Goal: Find specific page/section: Find specific page/section

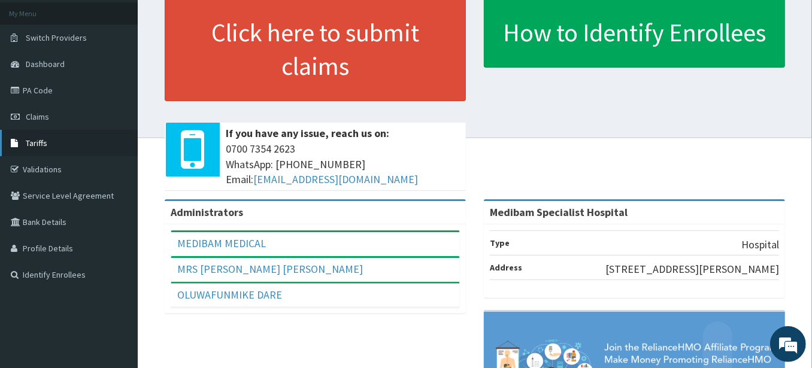
click at [41, 141] on span "Tariffs" at bounding box center [37, 143] width 22 height 11
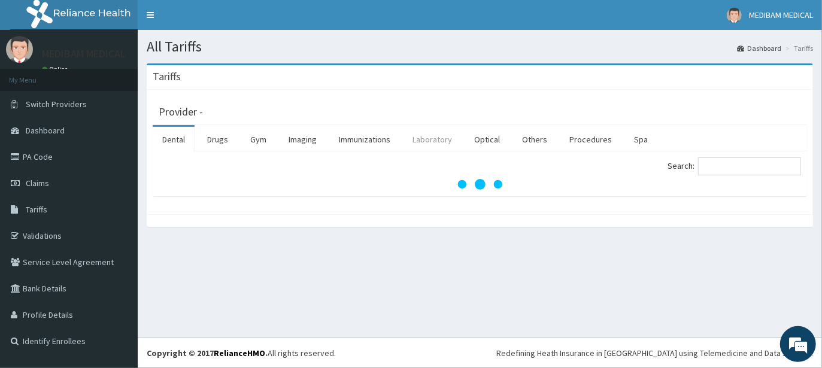
click at [432, 137] on link "Laboratory" at bounding box center [432, 139] width 59 height 25
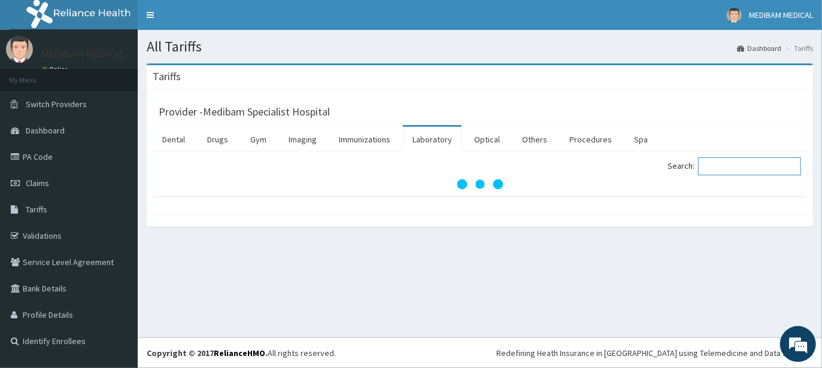
click at [727, 167] on input "Search:" at bounding box center [749, 166] width 103 height 18
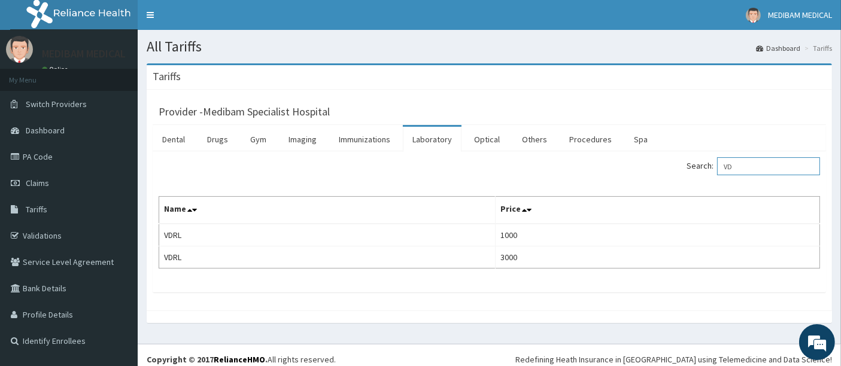
type input "V"
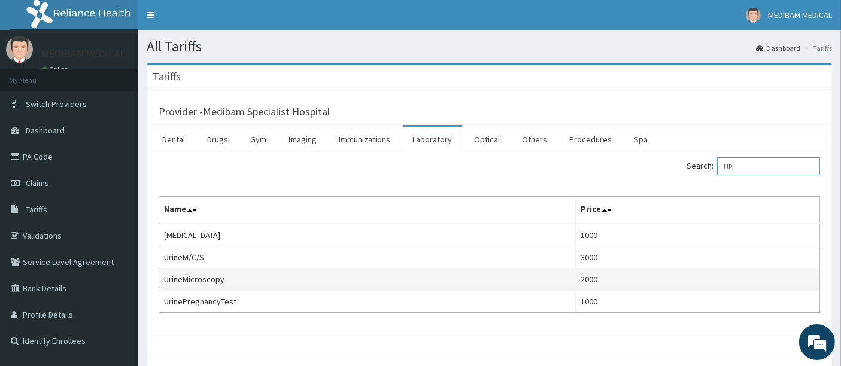
type input "U"
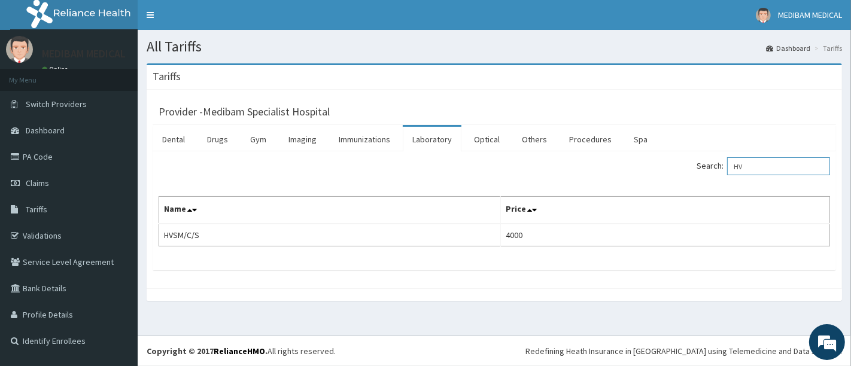
type input "H"
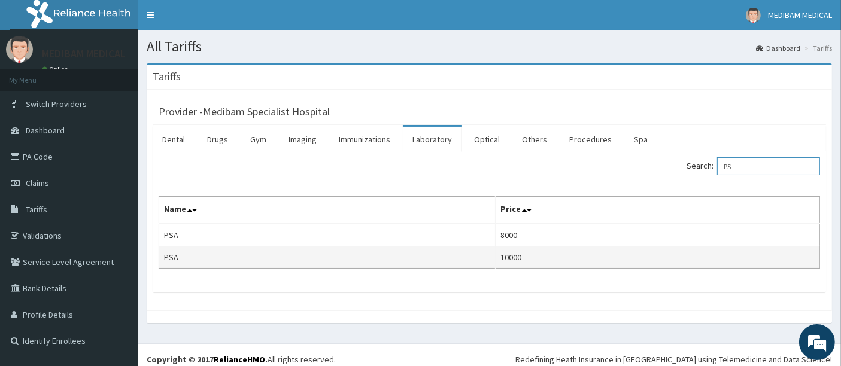
type input "P"
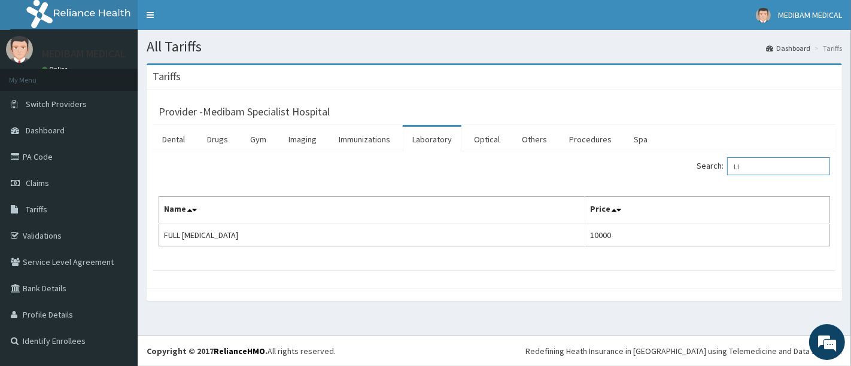
type input "L"
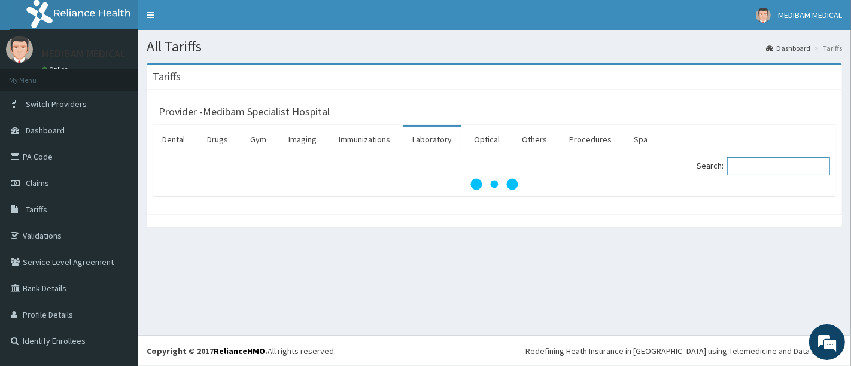
type input "E"
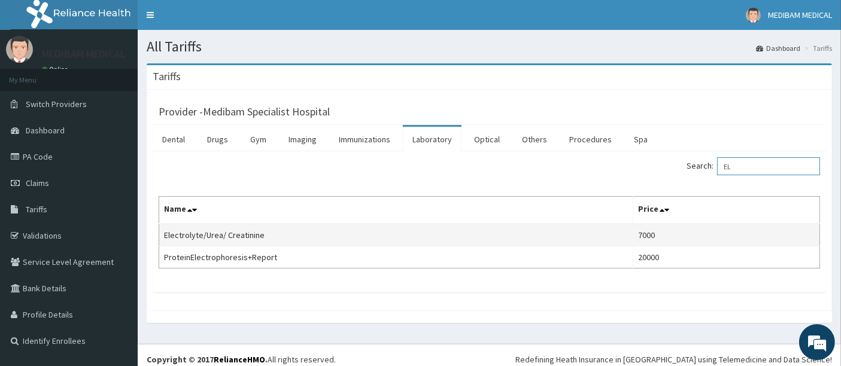
type input "E"
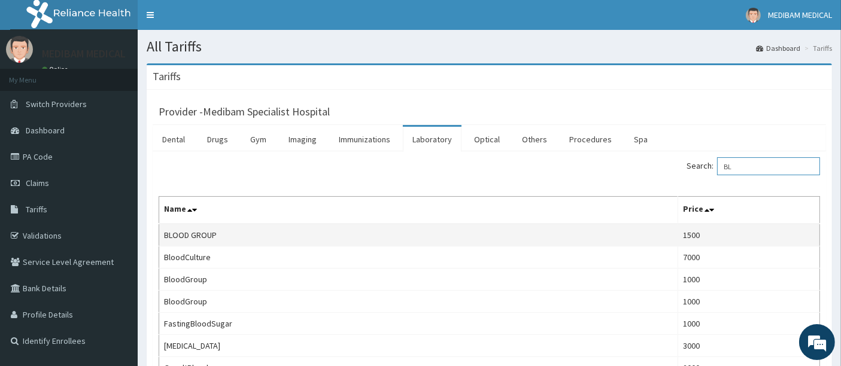
type input "B"
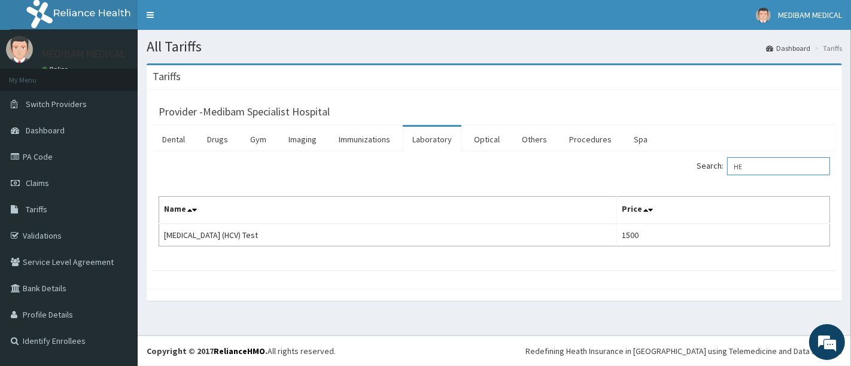
type input "H"
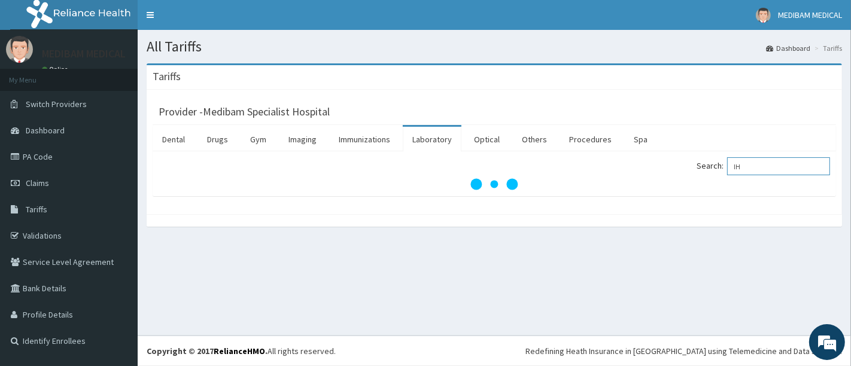
type input "I"
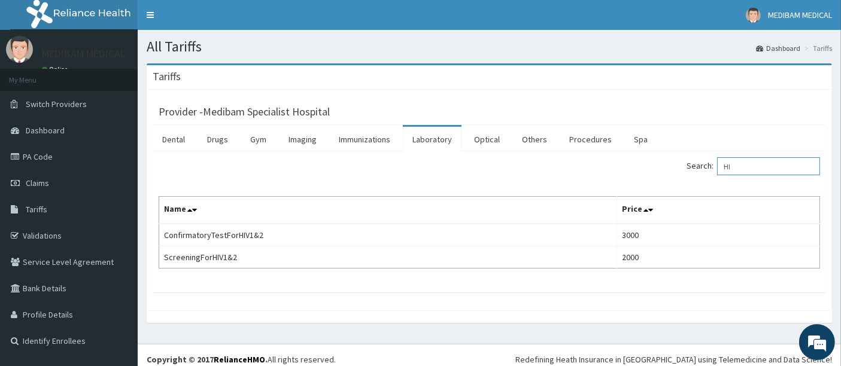
type input "H"
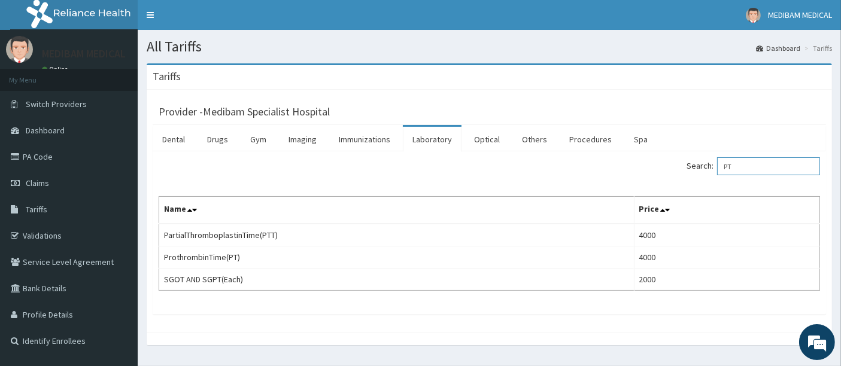
type input "P"
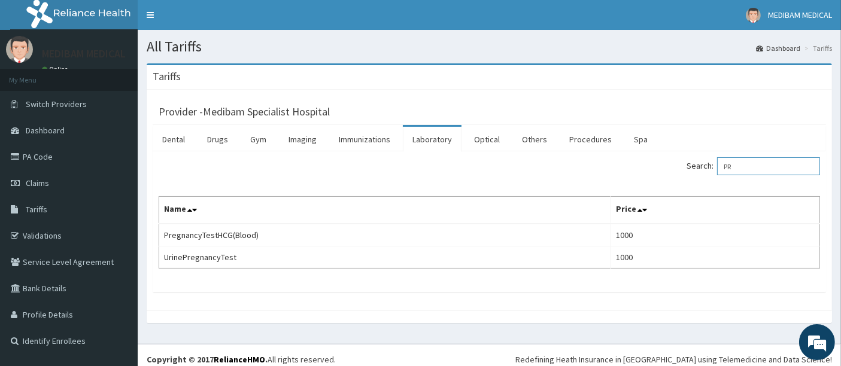
type input "P"
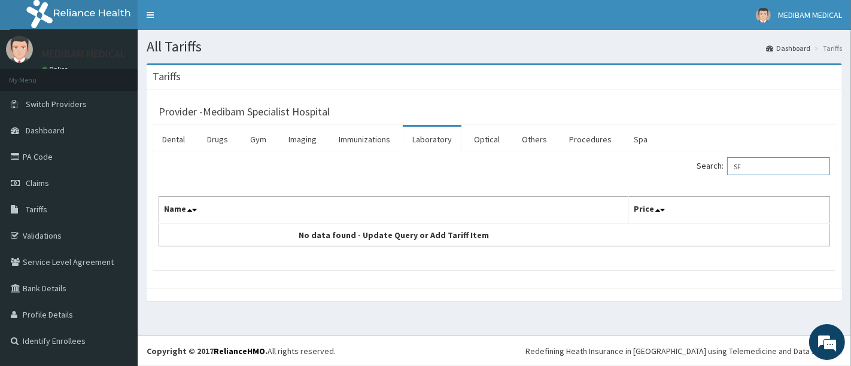
type input "S"
type input "H"
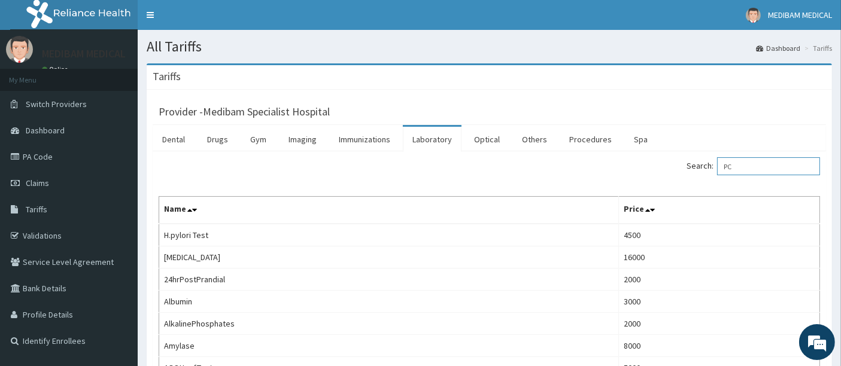
type input "PCV"
